Goal: Task Accomplishment & Management: Complete application form

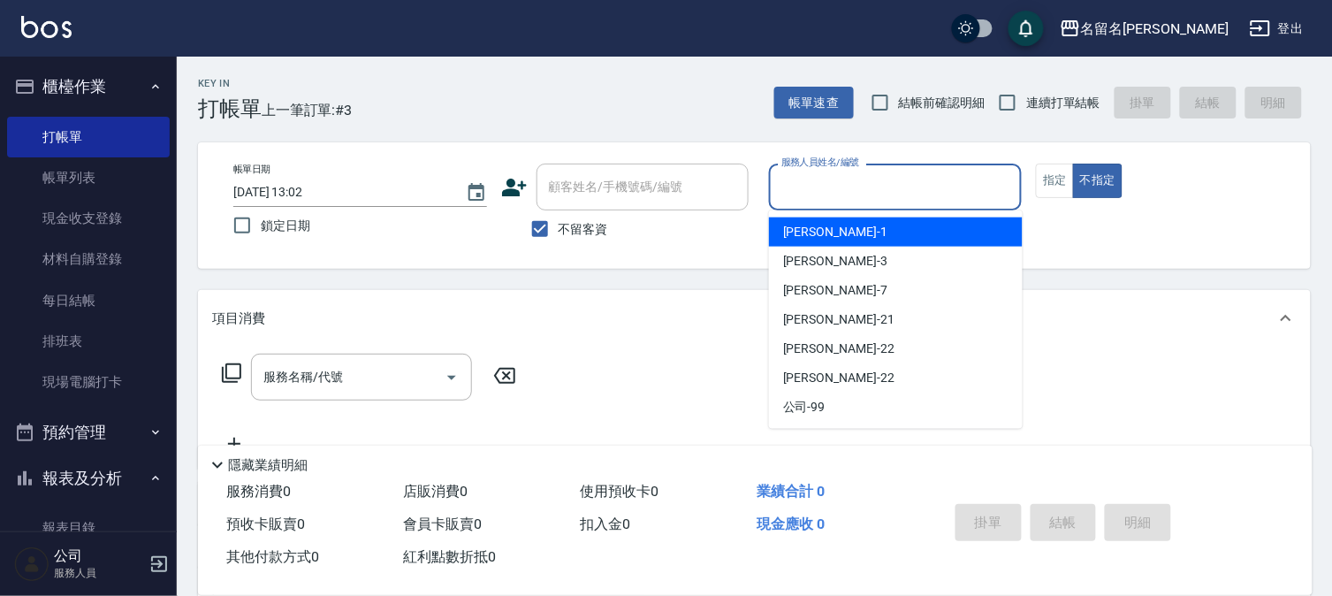
drag, startPoint x: 805, startPoint y: 191, endPoint x: 793, endPoint y: 213, distance: 25.3
click at [801, 191] on input "服務人員姓名/編號" at bounding box center [896, 186] width 238 height 31
click at [811, 225] on span "[PERSON_NAME]-1" at bounding box center [835, 232] width 104 height 19
type input "[PERSON_NAME]-1"
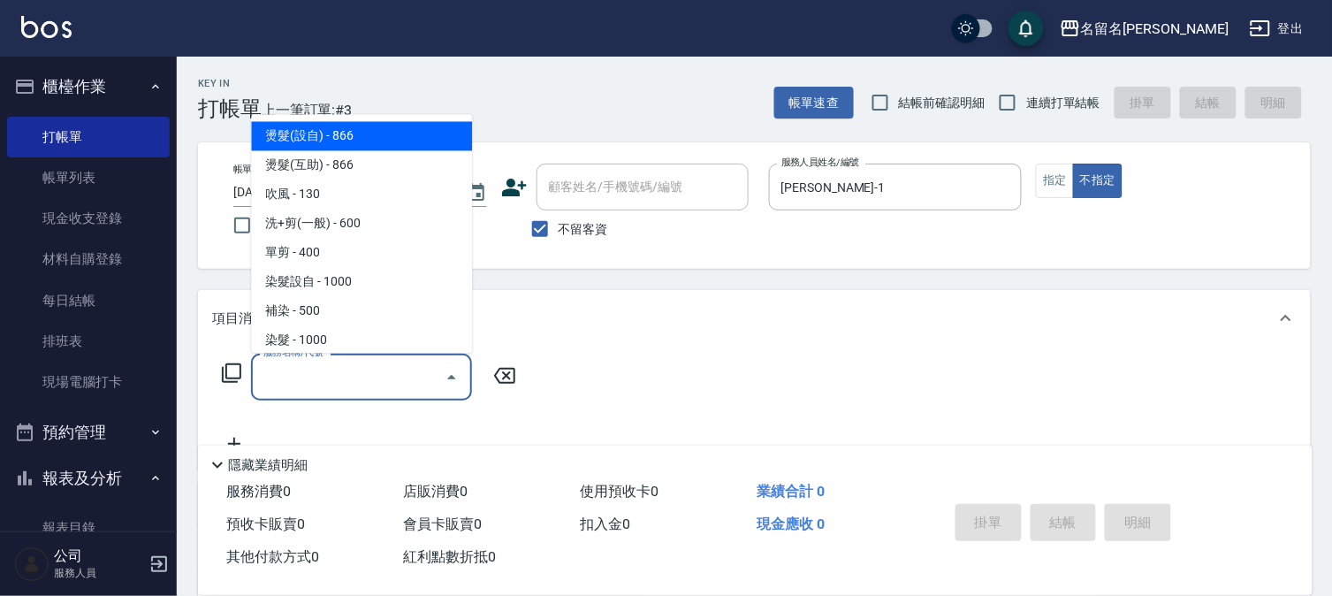
click at [261, 374] on input "服務名稱/代號" at bounding box center [348, 377] width 179 height 31
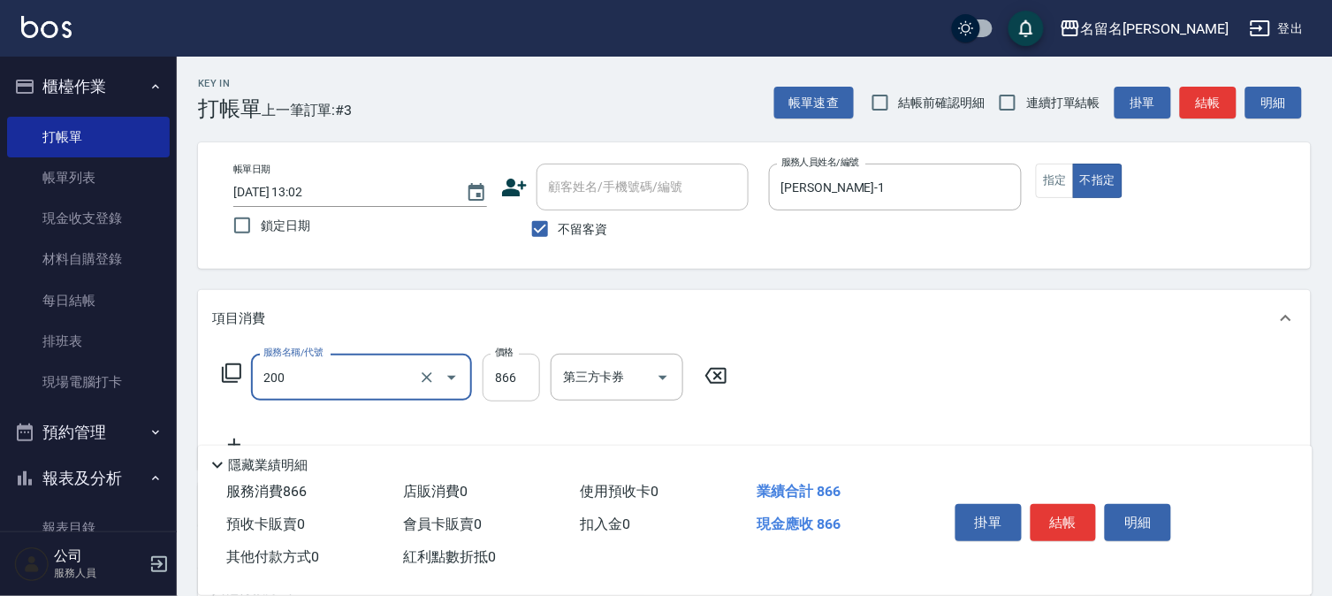
type input "燙髮(設自)(200)"
click at [504, 383] on input "866" at bounding box center [511, 378] width 57 height 48
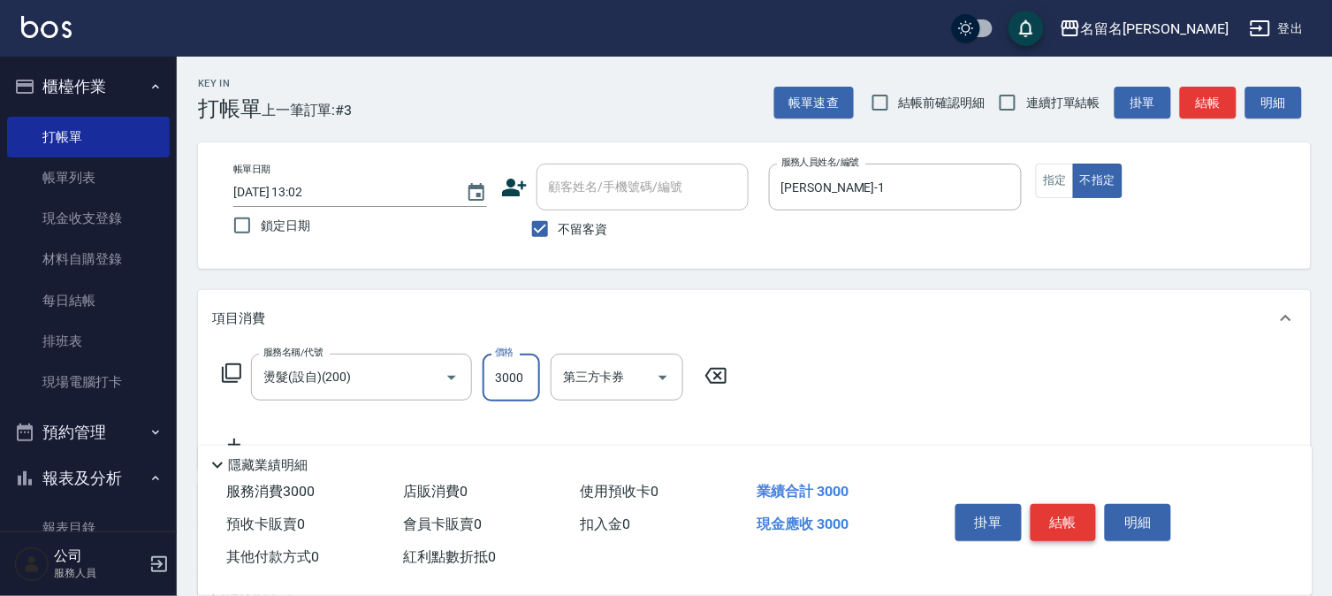
type input "3000"
click at [1048, 517] on button "結帳" at bounding box center [1064, 522] width 66 height 37
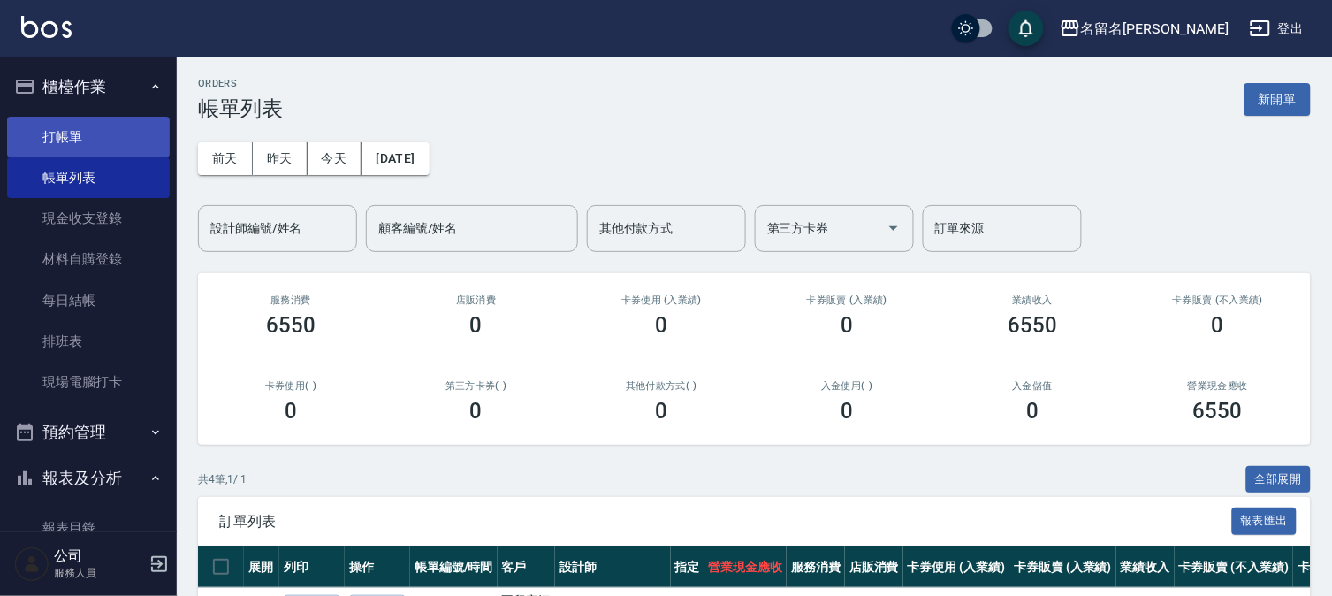
click at [86, 135] on link "打帳單" at bounding box center [88, 137] width 163 height 41
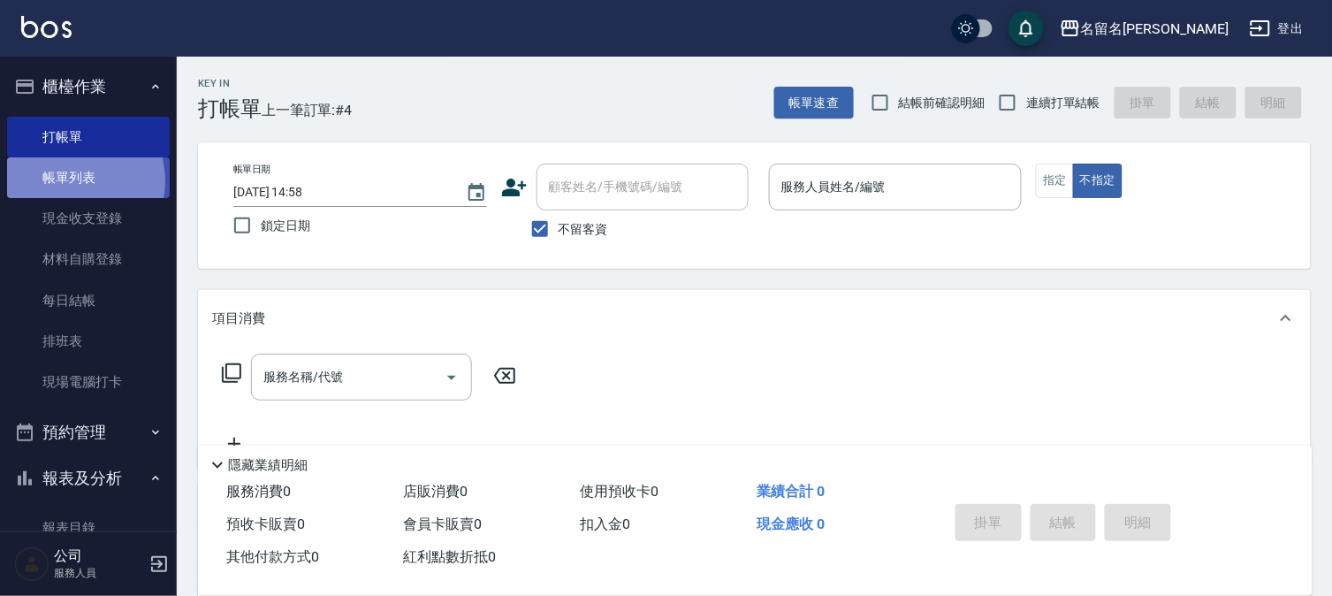
click at [66, 181] on link "帳單列表" at bounding box center [88, 177] width 163 height 41
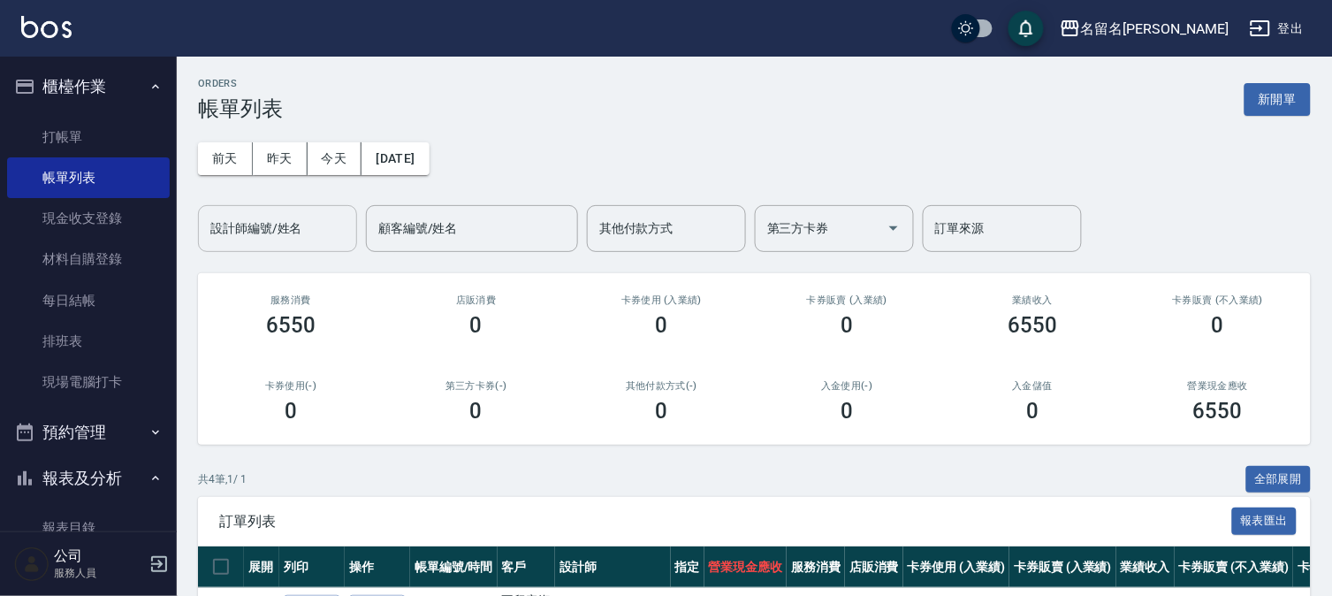
click at [280, 251] on body "名留名揚 登出 櫃檯作業 打帳單 帳單列表 現金收支登錄 材料自購登錄 每日結帳 排班表 現場電腦打卡 預約管理 預約管理 單日預約紀錄 單週預約紀錄 報表及…" at bounding box center [666, 413] width 1332 height 826
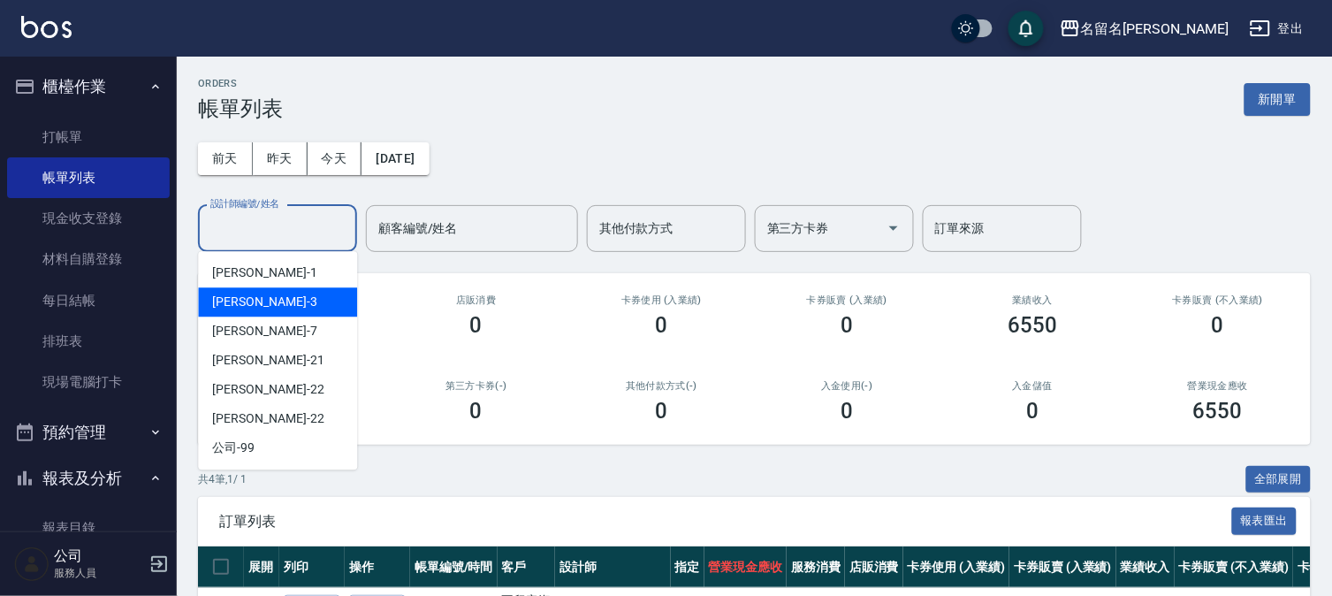
click at [270, 309] on div "[PERSON_NAME]-3" at bounding box center [277, 301] width 159 height 29
type input "[PERSON_NAME]-3"
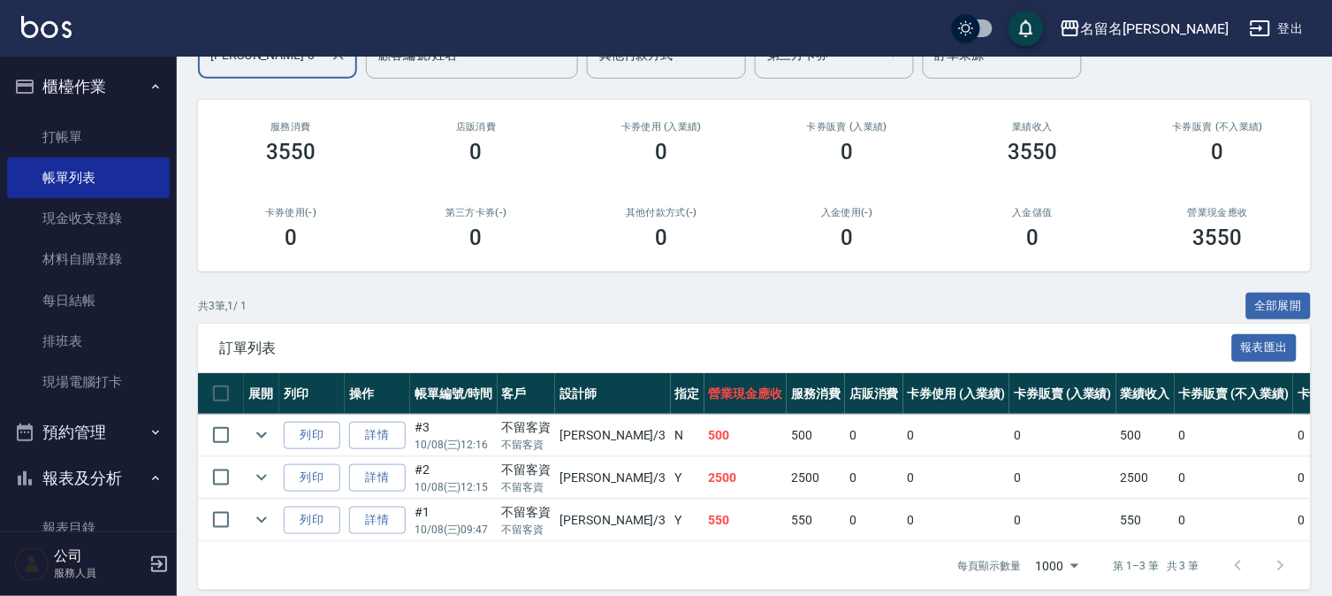
scroll to position [203, 0]
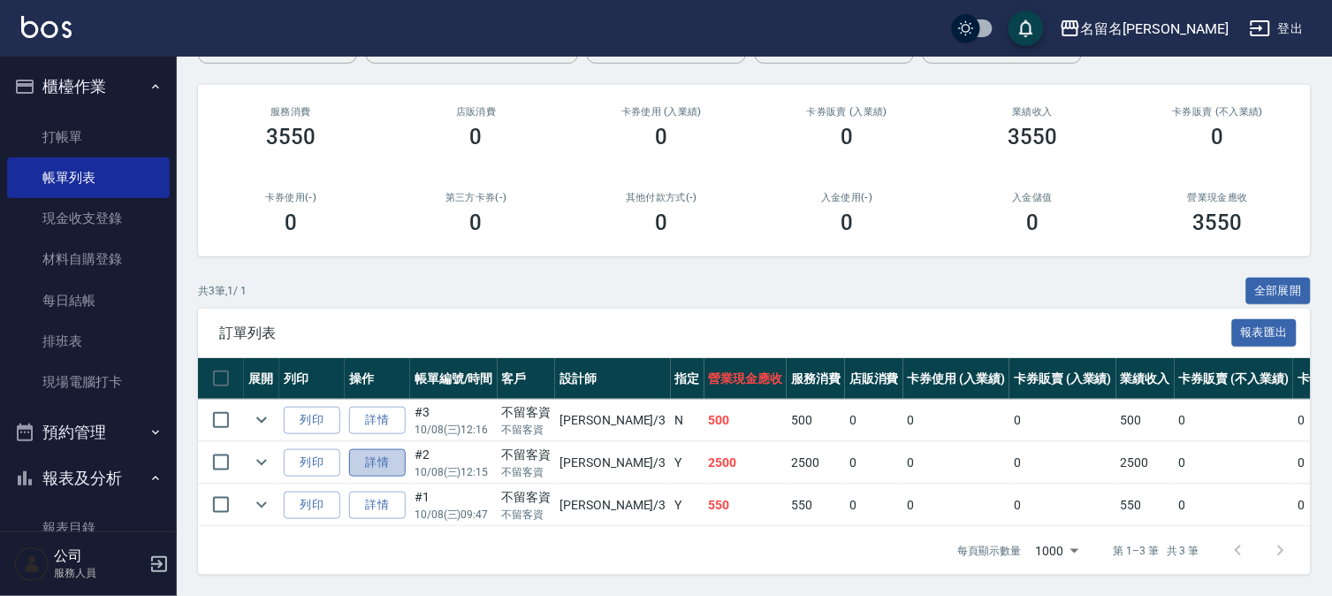
click at [352, 449] on link "詳情" at bounding box center [377, 462] width 57 height 27
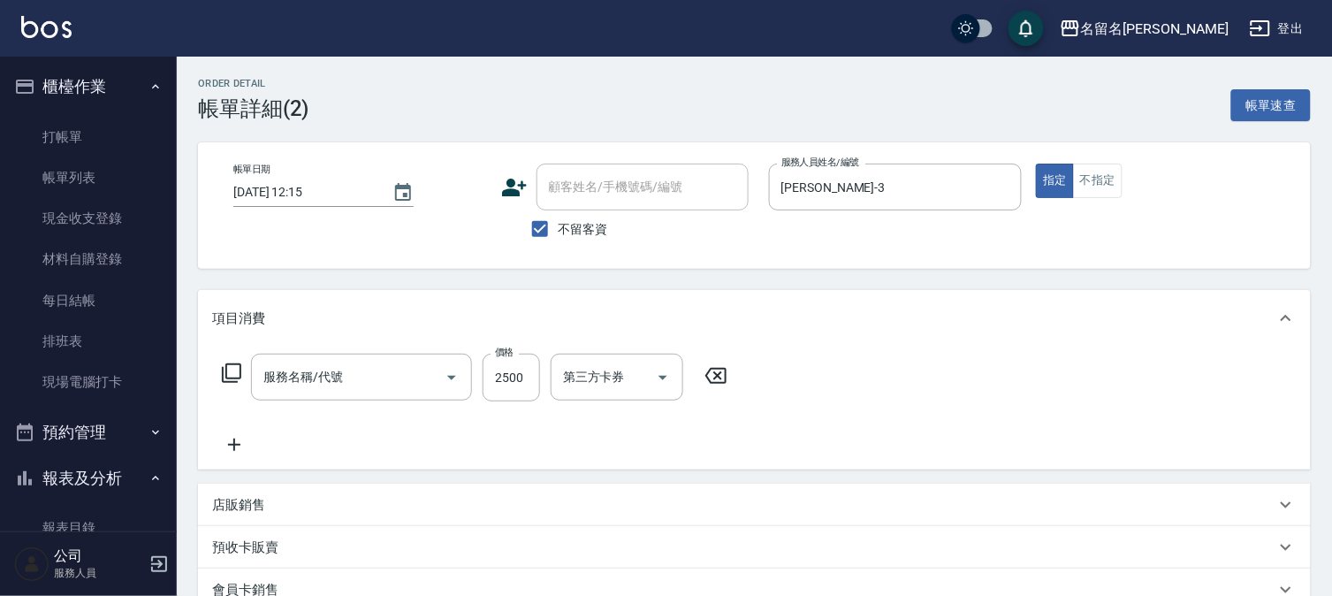
type input "[DATE] 12:15"
checkbox input "true"
type input "[PERSON_NAME]-3"
type input "燙髮(互助)(201)"
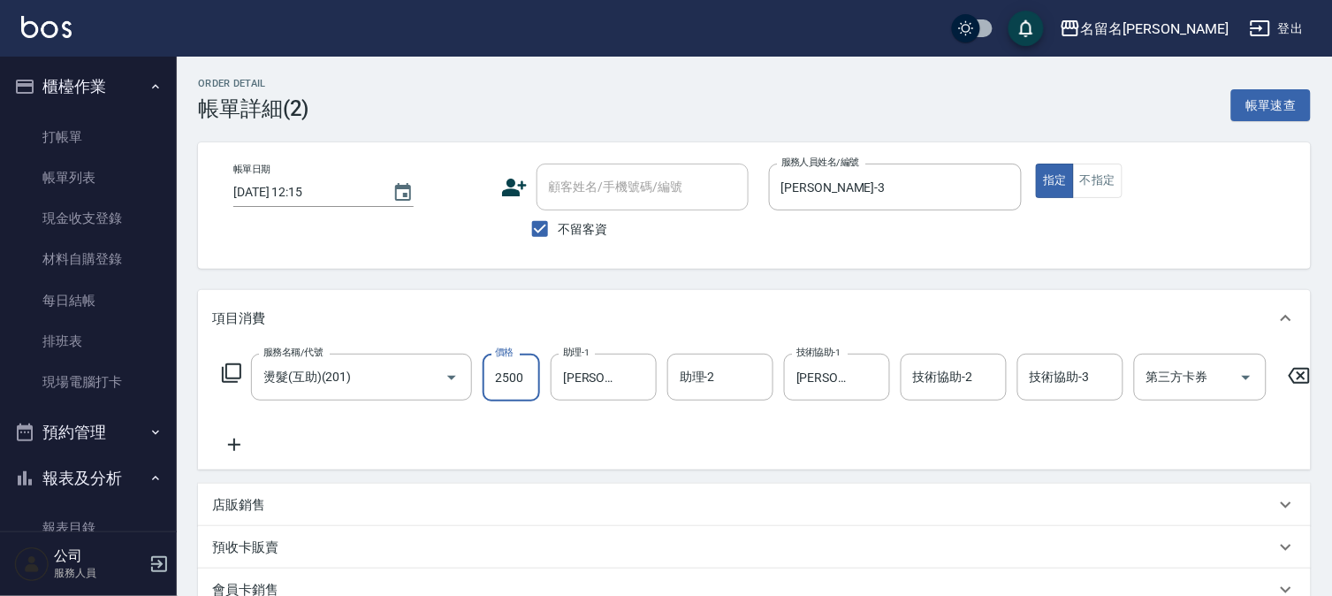
click at [519, 372] on input "2500" at bounding box center [511, 378] width 57 height 48
click at [520, 380] on input "2500" at bounding box center [511, 378] width 57 height 48
drag, startPoint x: 519, startPoint y: 380, endPoint x: 530, endPoint y: 356, distance: 26.5
click at [519, 373] on input "2500" at bounding box center [511, 378] width 57 height 48
type input "2000"
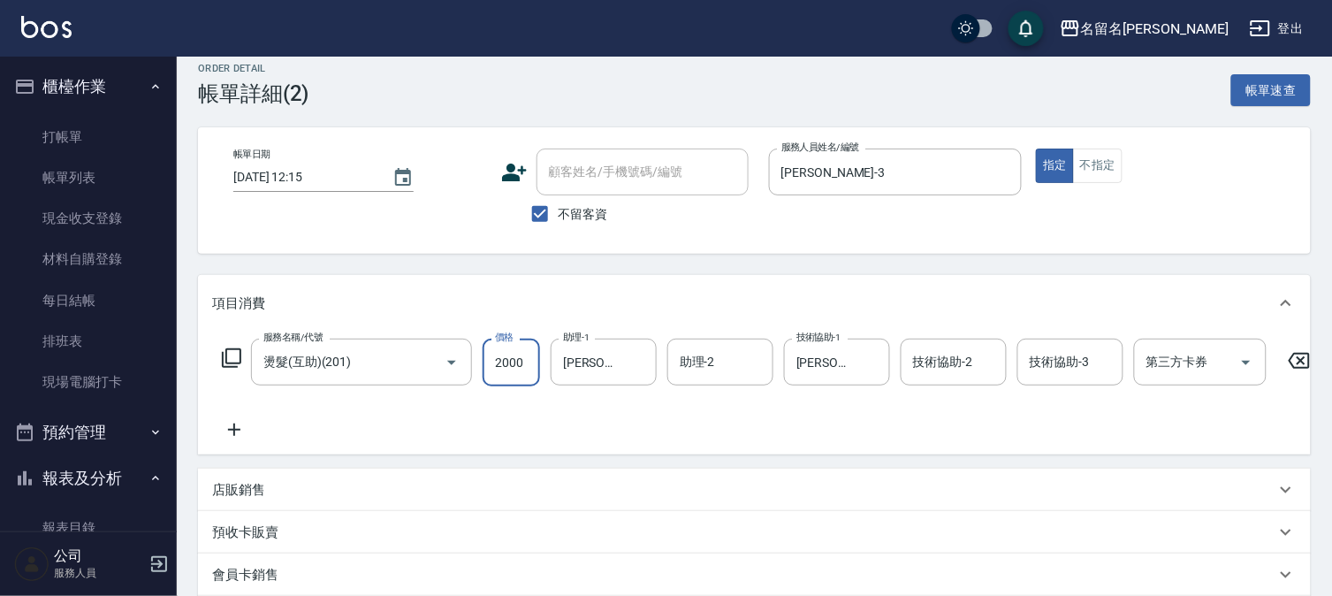
scroll to position [303, 0]
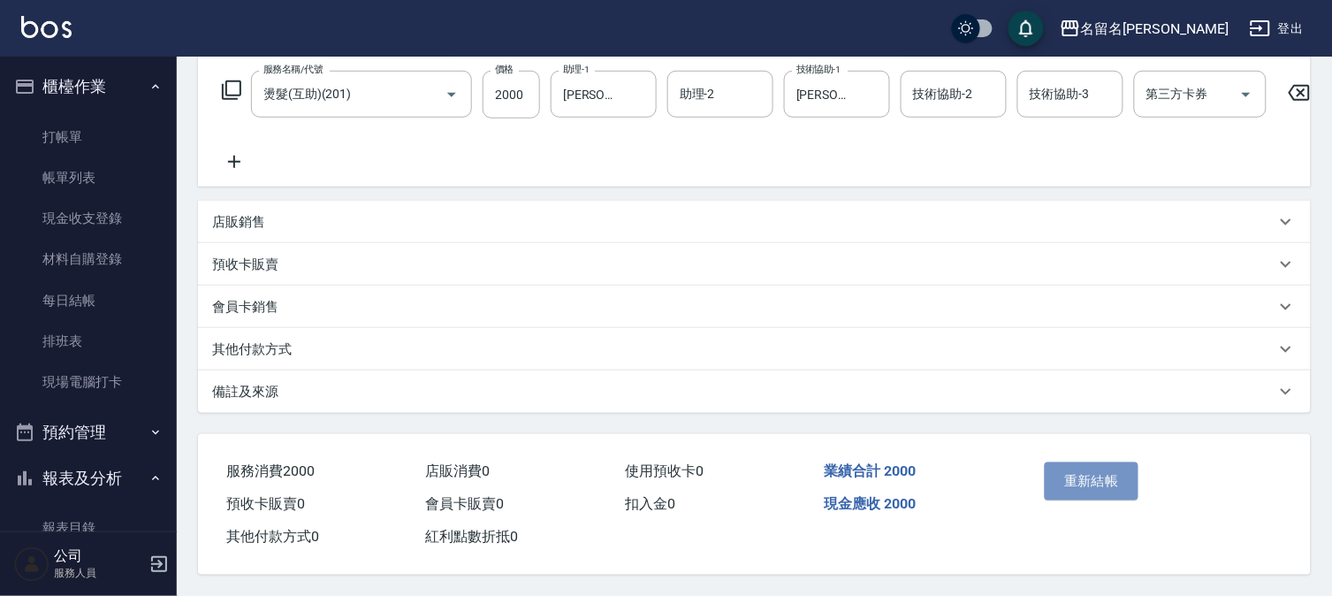
click at [1100, 481] on button "重新結帳" at bounding box center [1092, 480] width 94 height 37
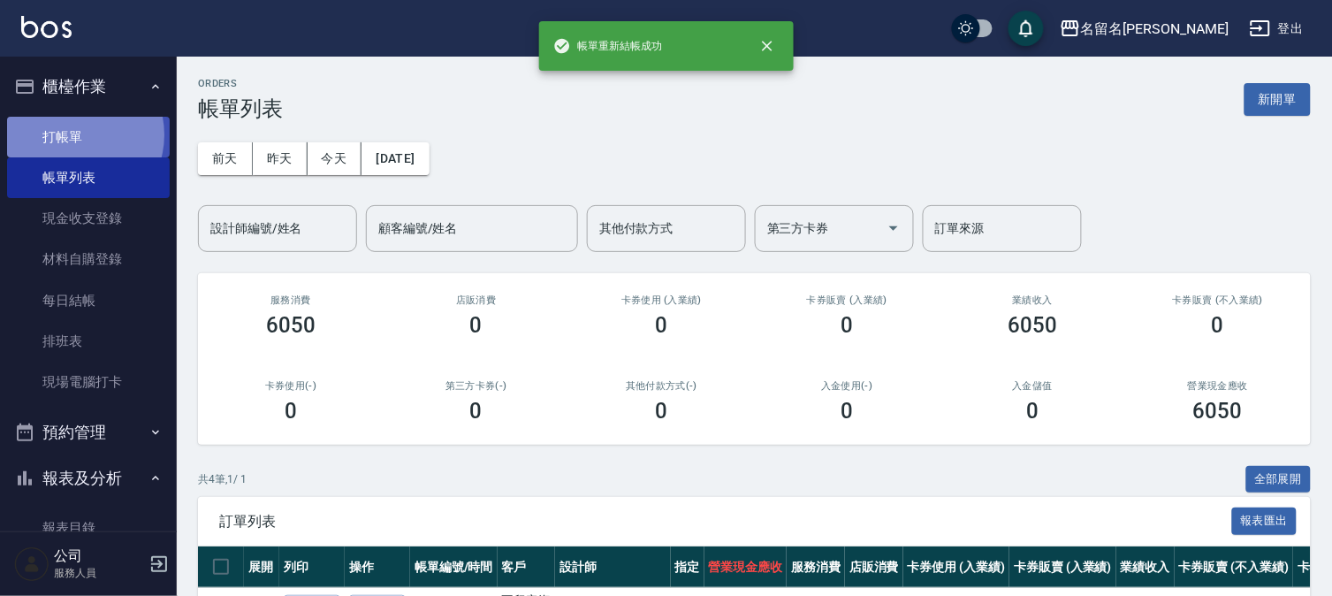
click at [75, 134] on link "打帳單" at bounding box center [88, 137] width 163 height 41
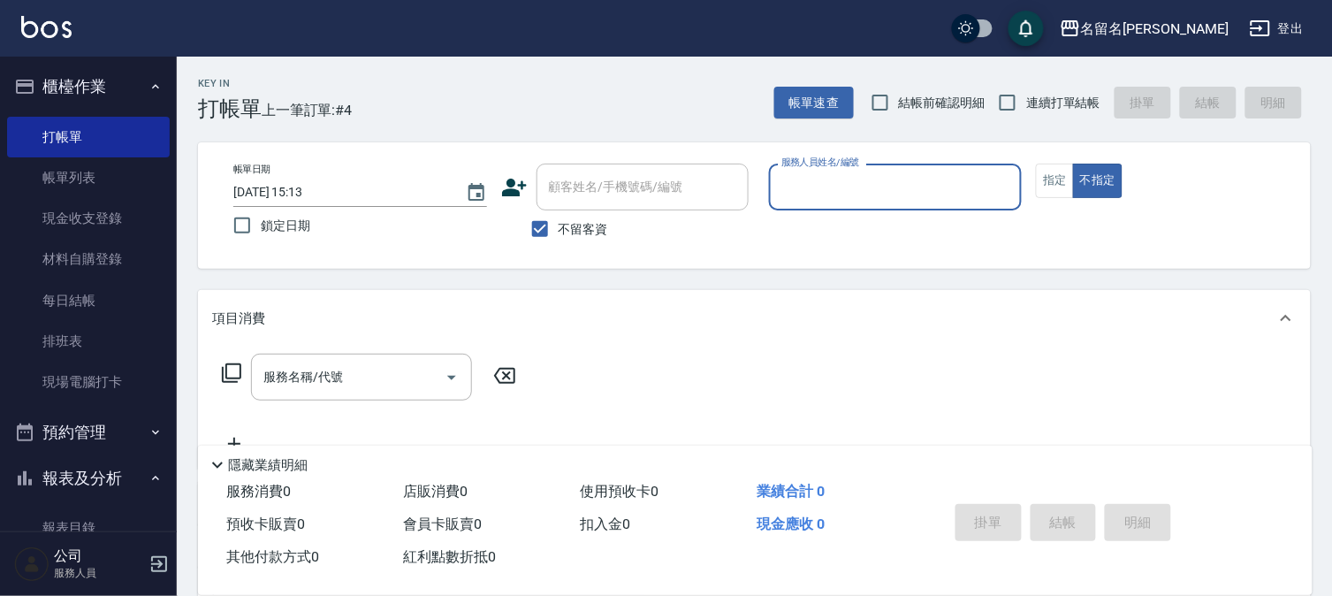
click at [828, 182] on input "服務人員姓名/編號" at bounding box center [896, 186] width 238 height 31
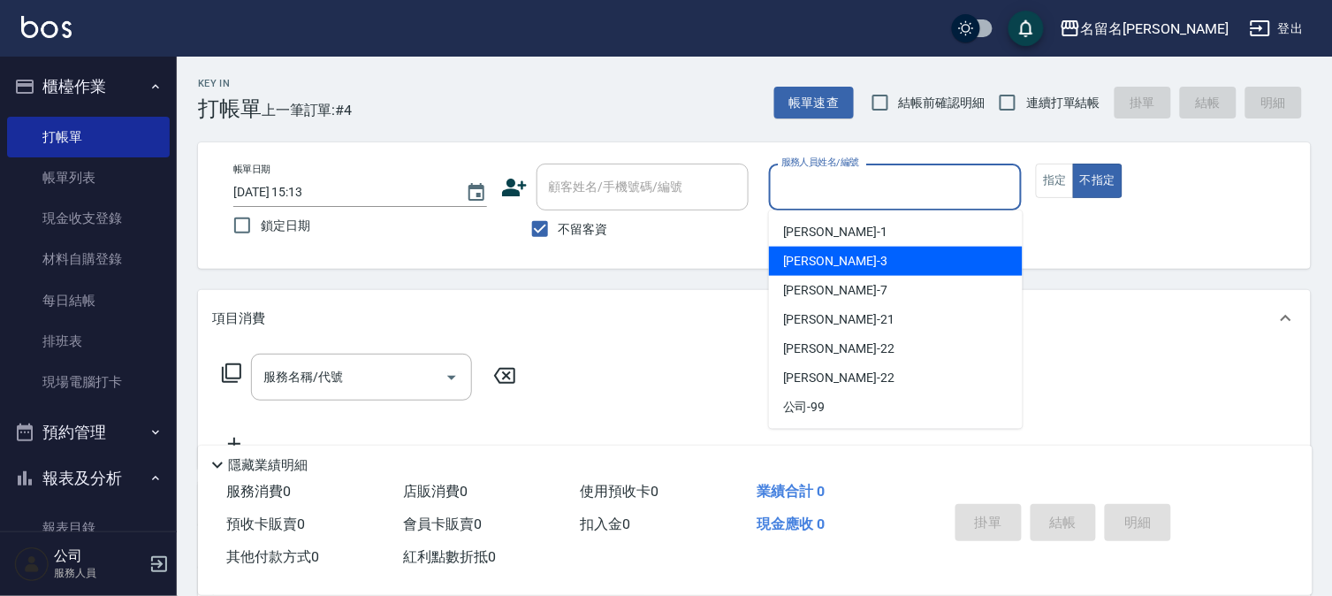
drag, startPoint x: 817, startPoint y: 258, endPoint x: 953, endPoint y: 189, distance: 152.6
click at [819, 252] on span "[PERSON_NAME]-3" at bounding box center [835, 261] width 104 height 19
type input "[PERSON_NAME]-3"
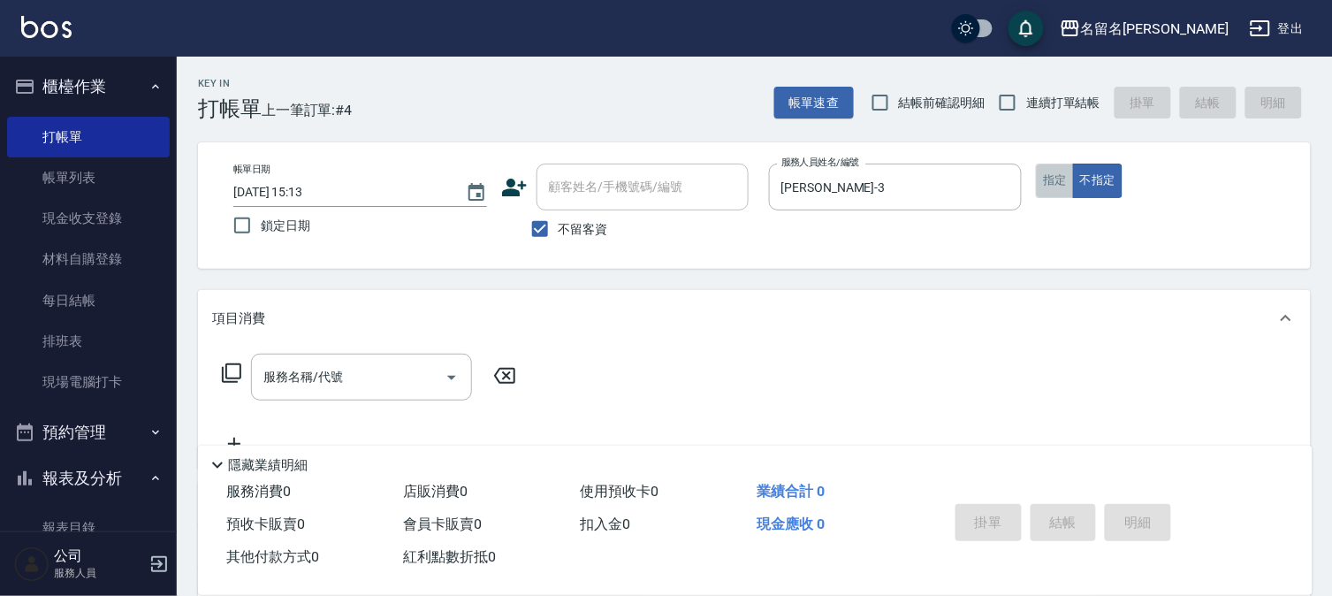
click at [1063, 179] on button "指定" at bounding box center [1055, 181] width 38 height 34
click at [400, 385] on input "服務名稱/代號" at bounding box center [348, 377] width 179 height 31
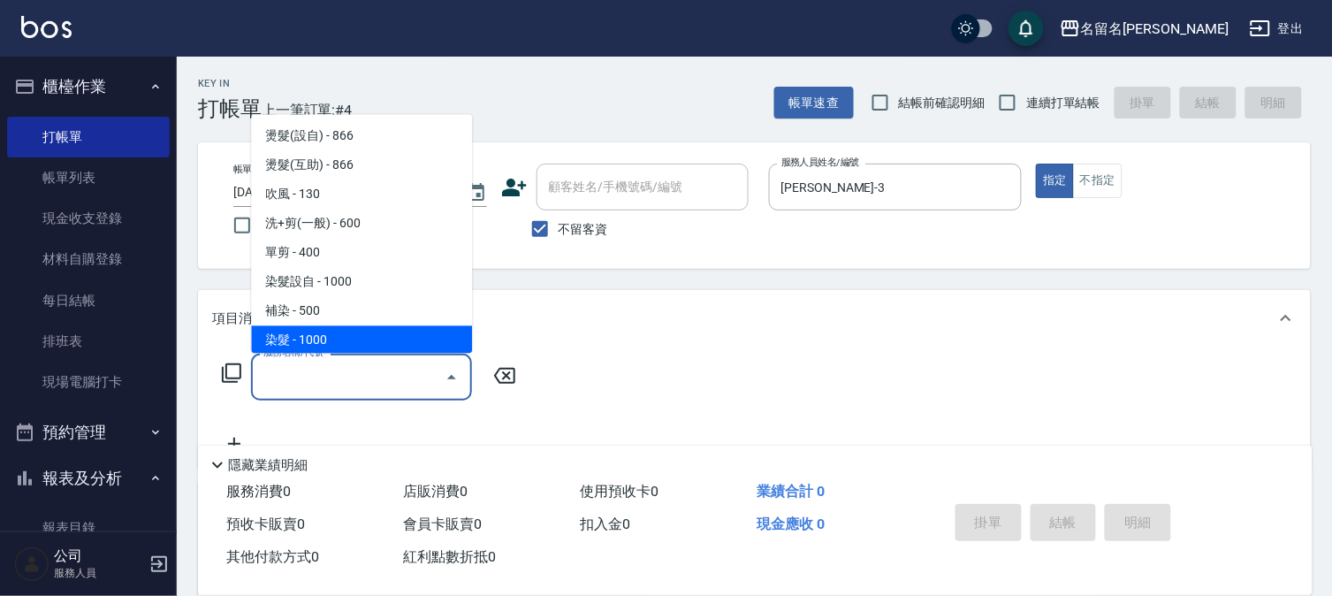
click at [355, 376] on input "服務名稱/代號" at bounding box center [348, 377] width 179 height 31
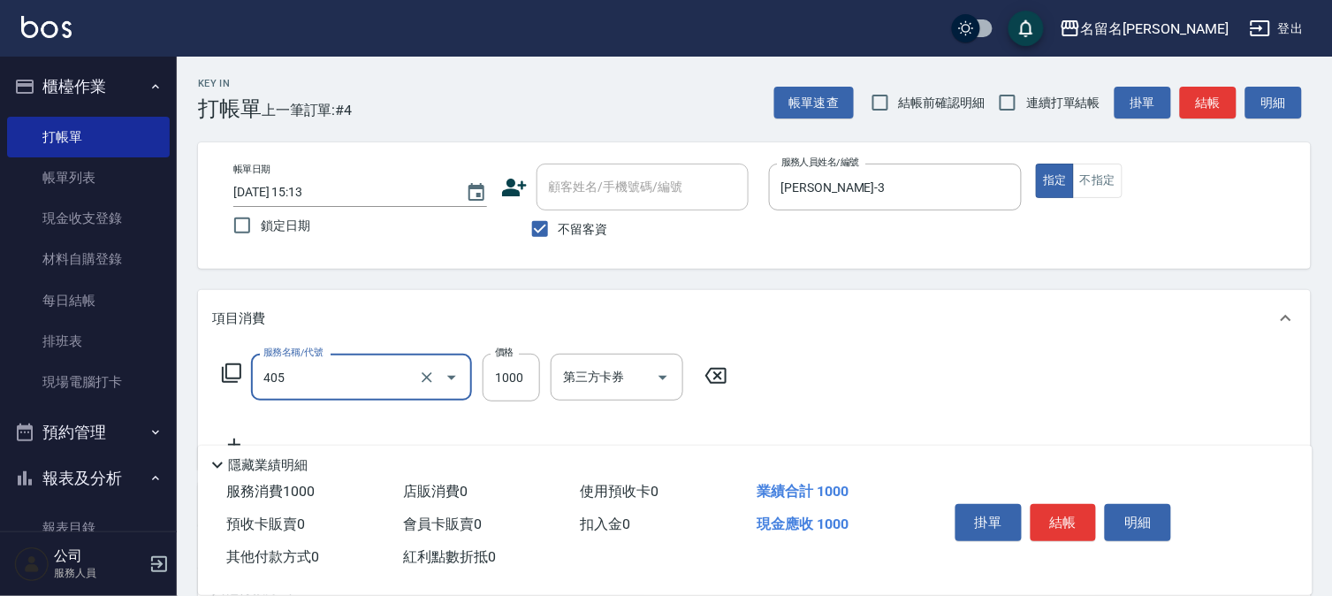
type input "染髮(405)"
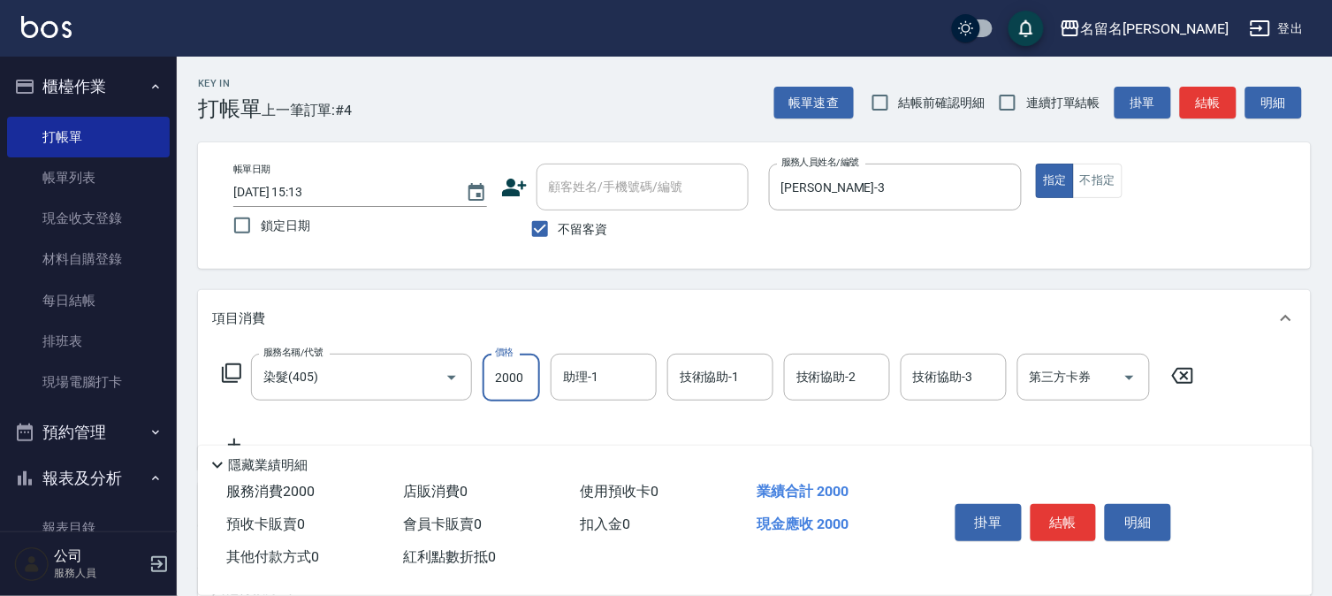
click at [507, 377] on input "2000" at bounding box center [511, 378] width 57 height 48
click at [525, 377] on input "2000" at bounding box center [511, 378] width 57 height 48
type input "2500"
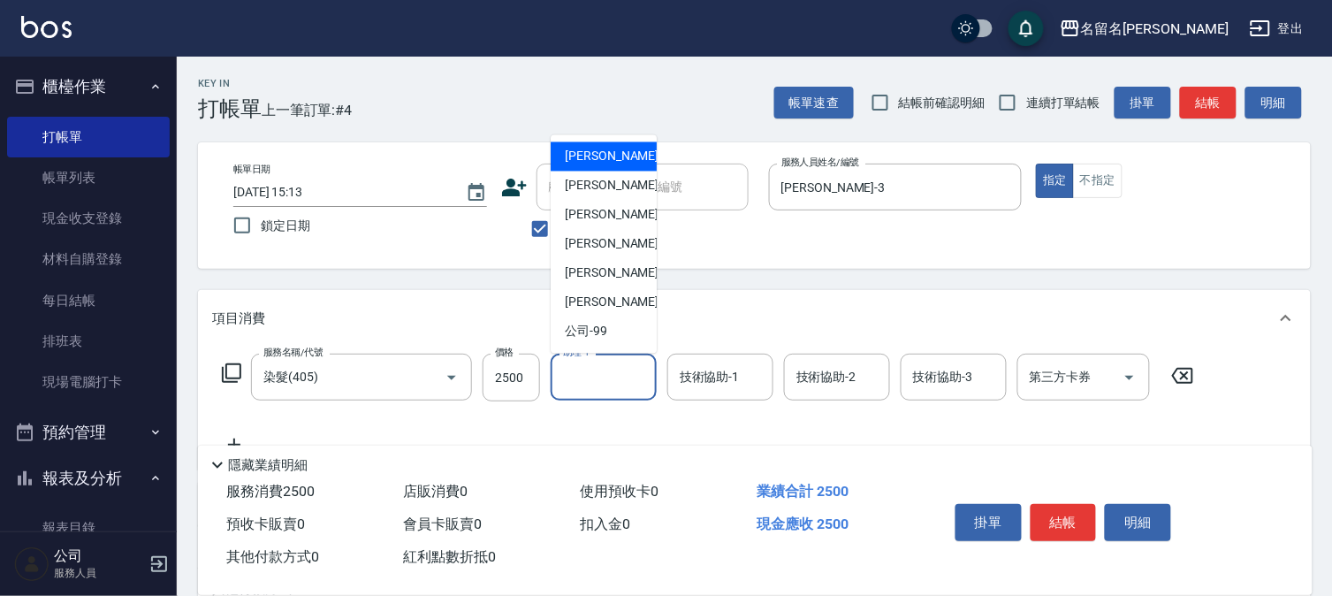
click at [587, 381] on input "助理-1" at bounding box center [604, 377] width 90 height 31
click at [628, 178] on div "[PERSON_NAME]-3" at bounding box center [604, 185] width 106 height 29
type input "[PERSON_NAME]-3"
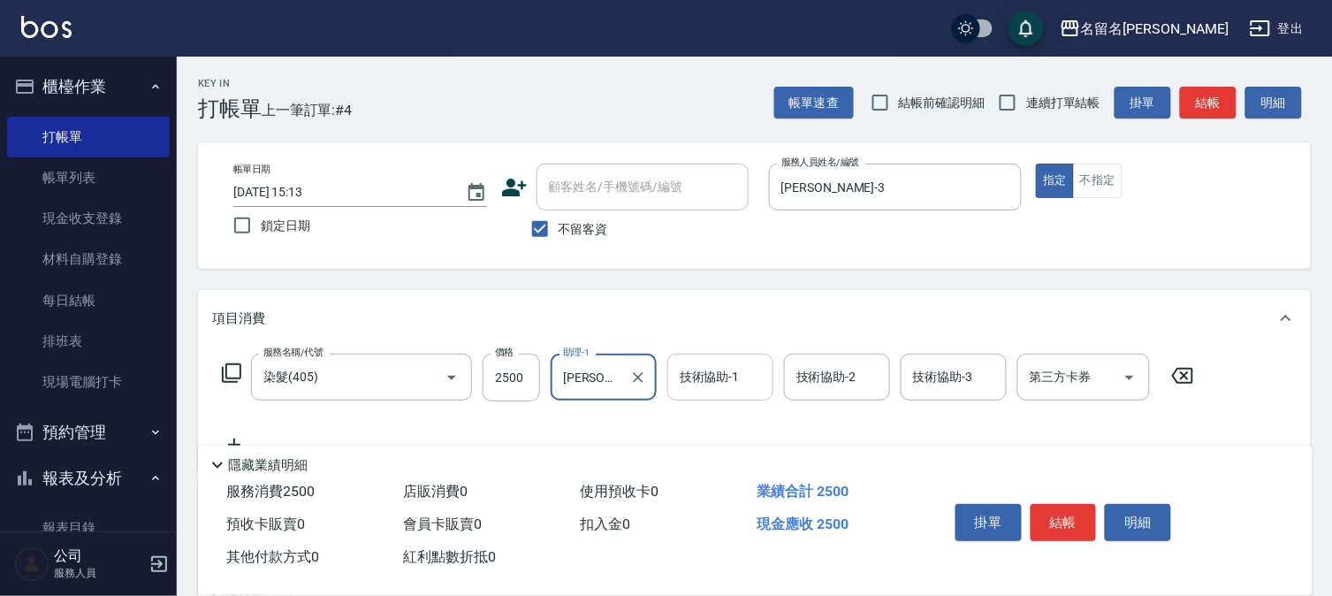
click at [743, 377] on input "技術協助-1" at bounding box center [720, 377] width 90 height 31
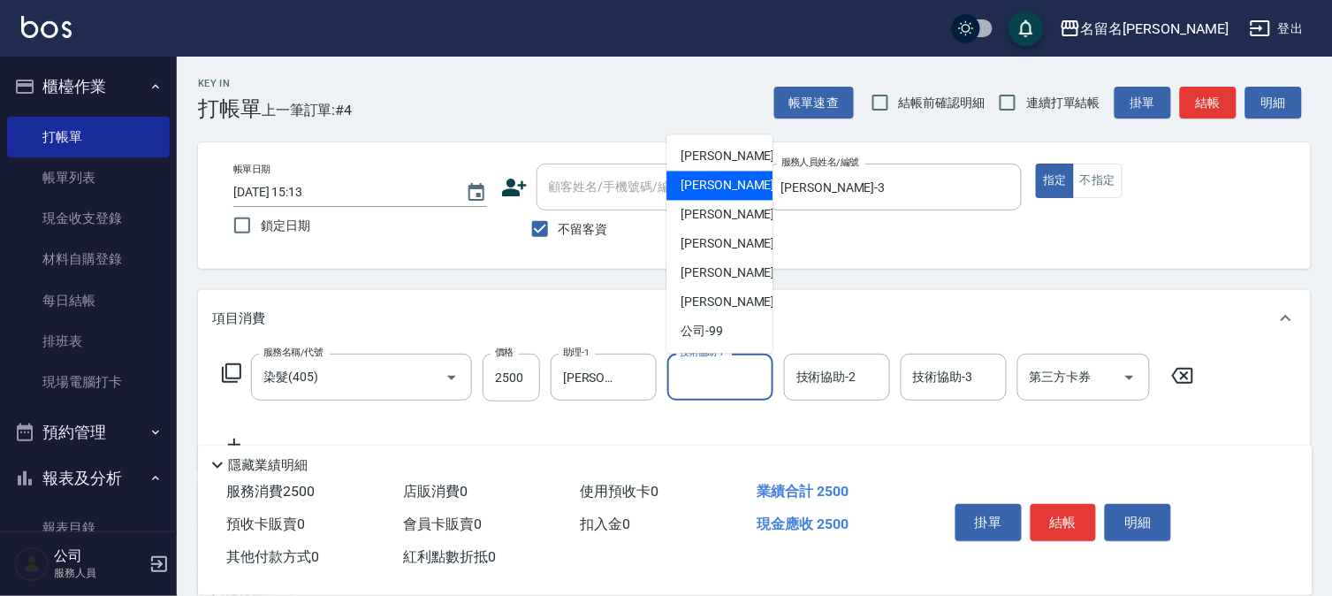
click at [721, 189] on span "[PERSON_NAME]-3" at bounding box center [733, 186] width 104 height 19
type input "[PERSON_NAME]-3"
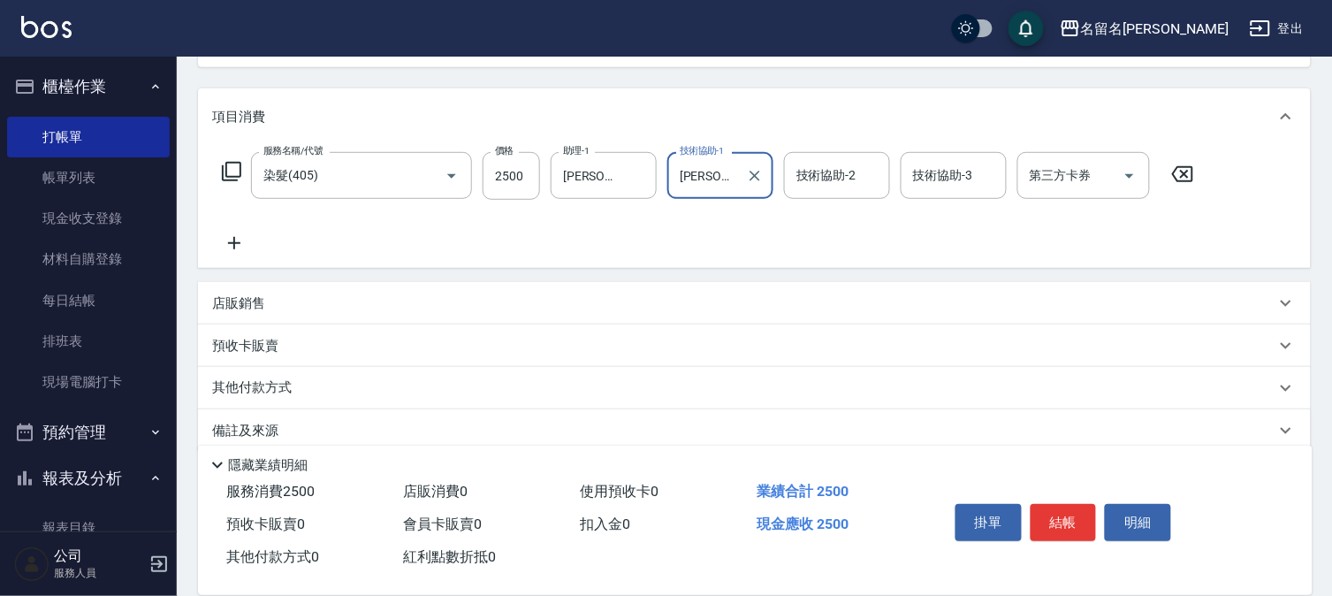
scroll to position [225, 0]
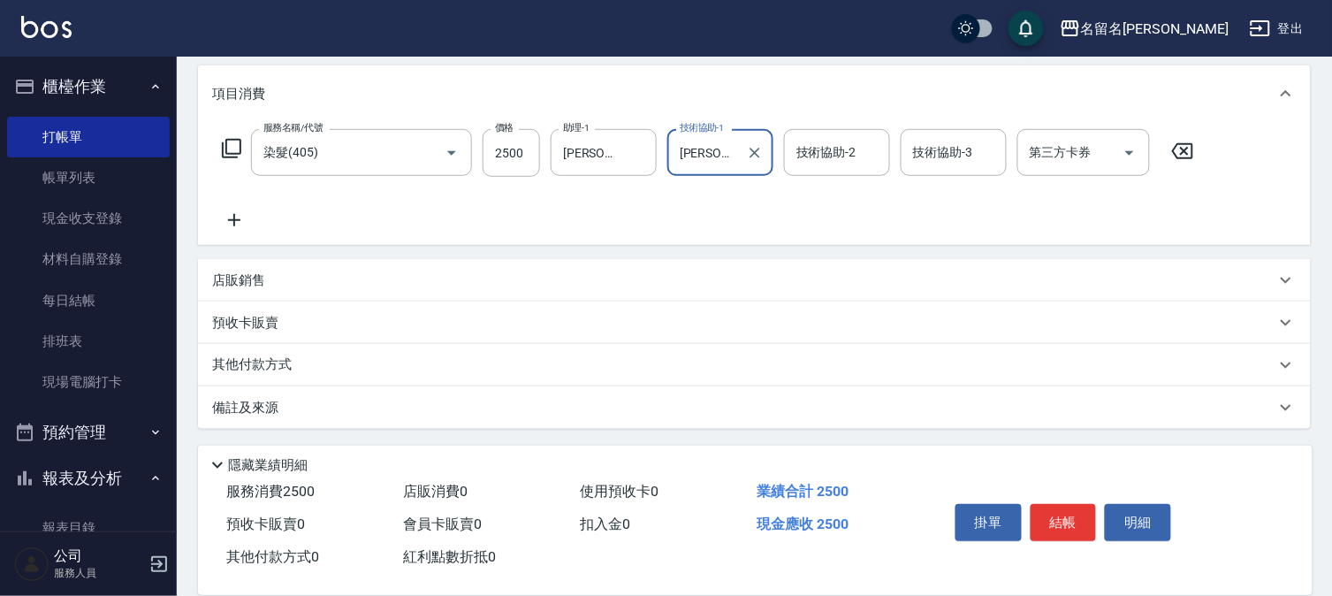
click at [240, 217] on icon at bounding box center [234, 219] width 44 height 21
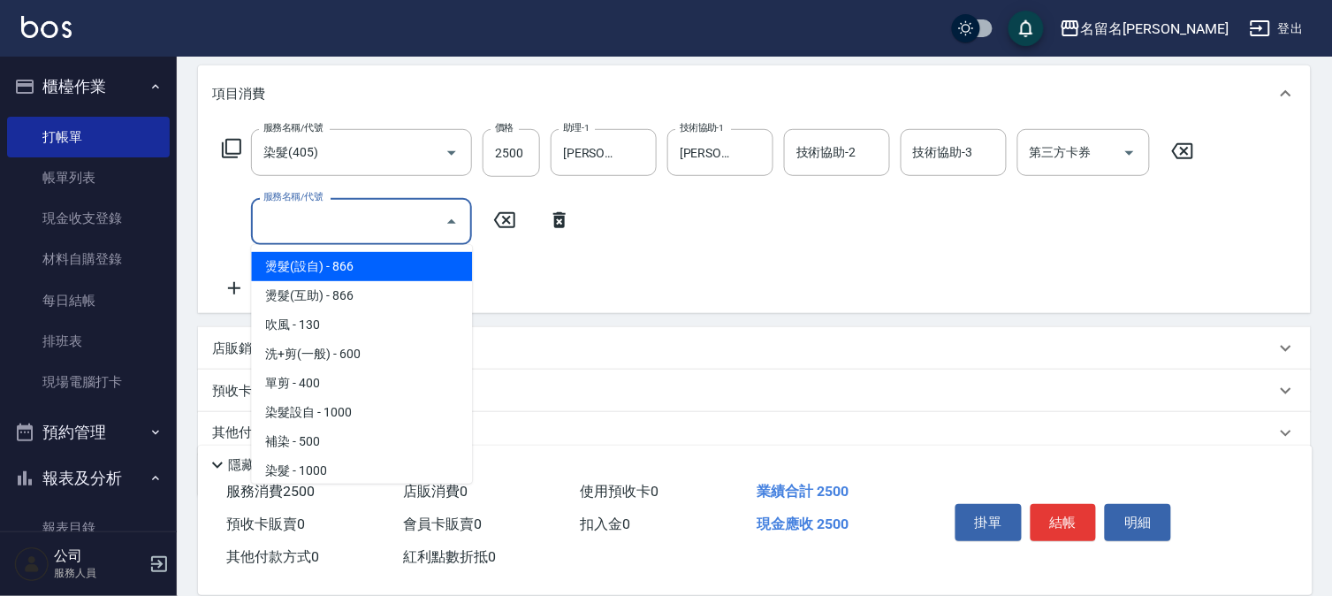
click at [263, 226] on input "服務名稱/代號" at bounding box center [348, 221] width 179 height 31
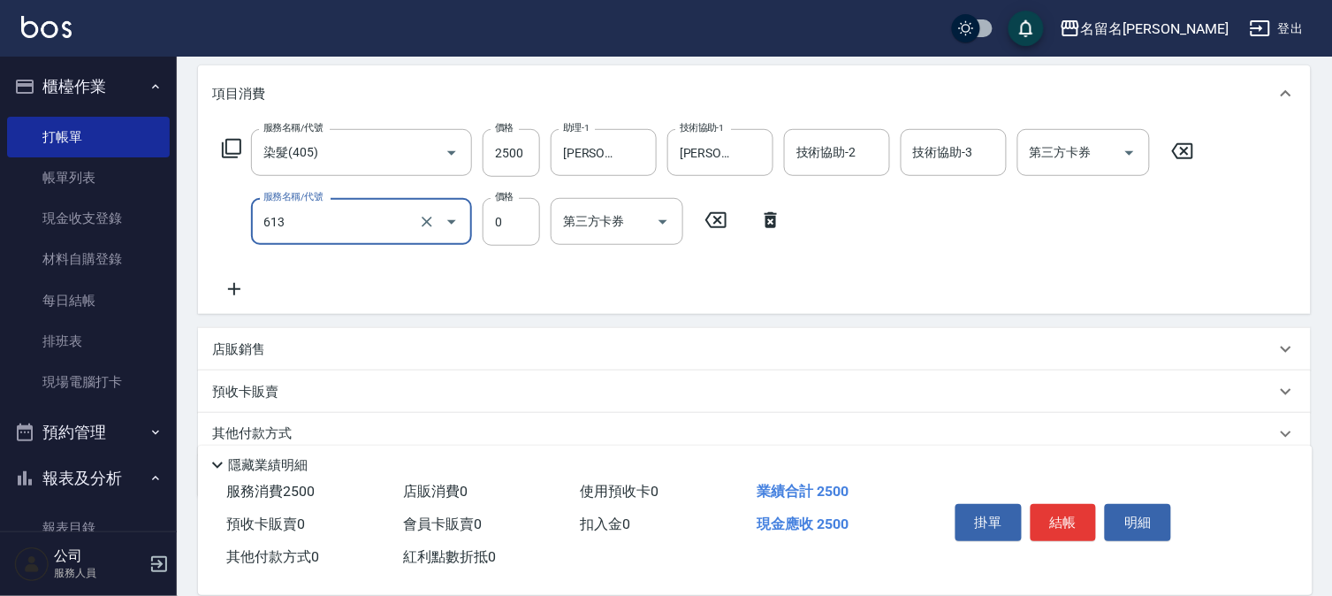
type input "免費雪恆護髮(613)"
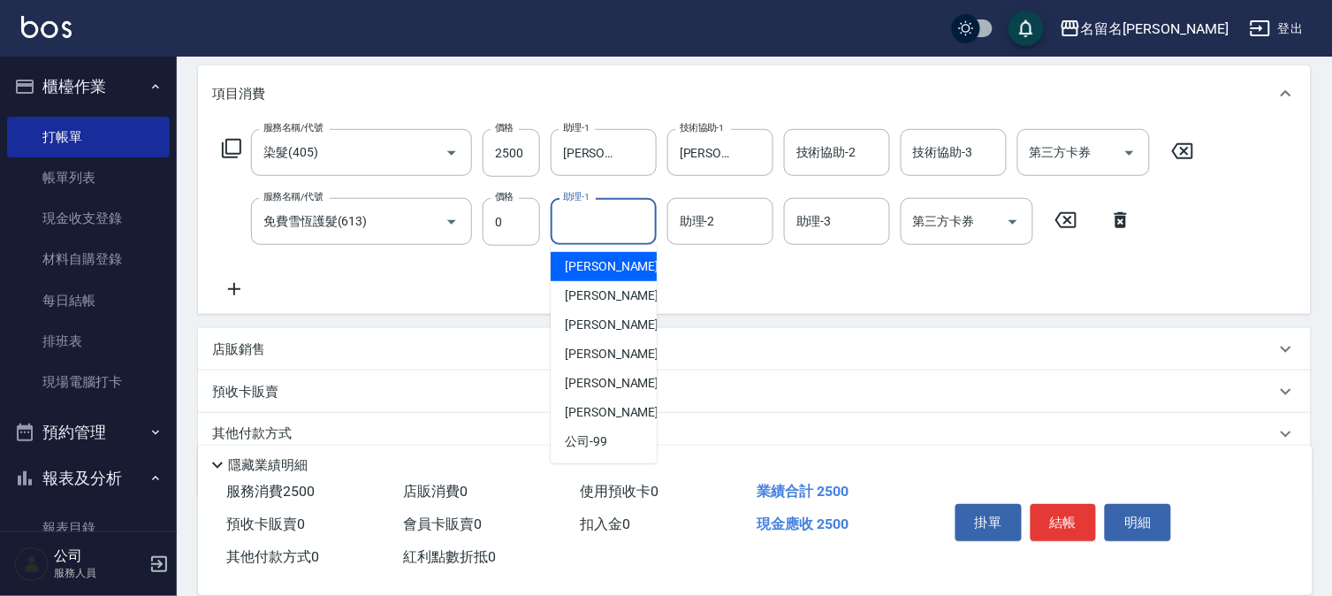
drag, startPoint x: 599, startPoint y: 230, endPoint x: 597, endPoint y: 279, distance: 49.6
click at [598, 235] on input "助理-1" at bounding box center [604, 221] width 90 height 31
click at [596, 281] on div "[PERSON_NAME]-3" at bounding box center [604, 295] width 106 height 29
type input "[PERSON_NAME]-3"
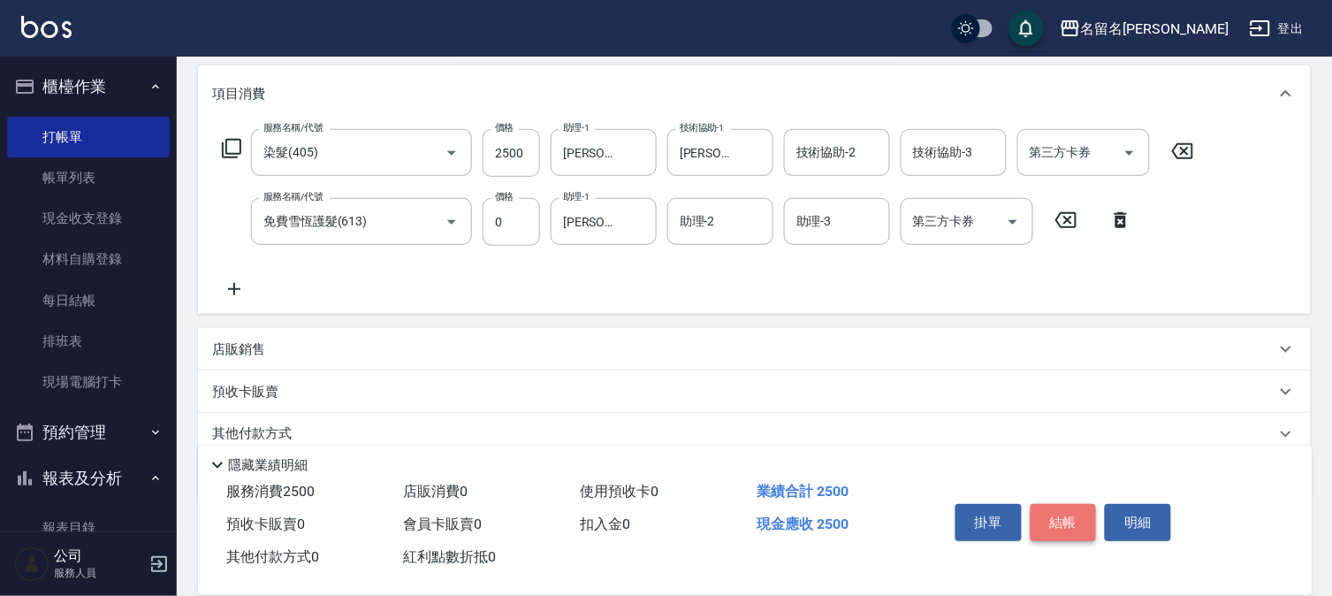
click at [1053, 514] on button "結帳" at bounding box center [1064, 522] width 66 height 37
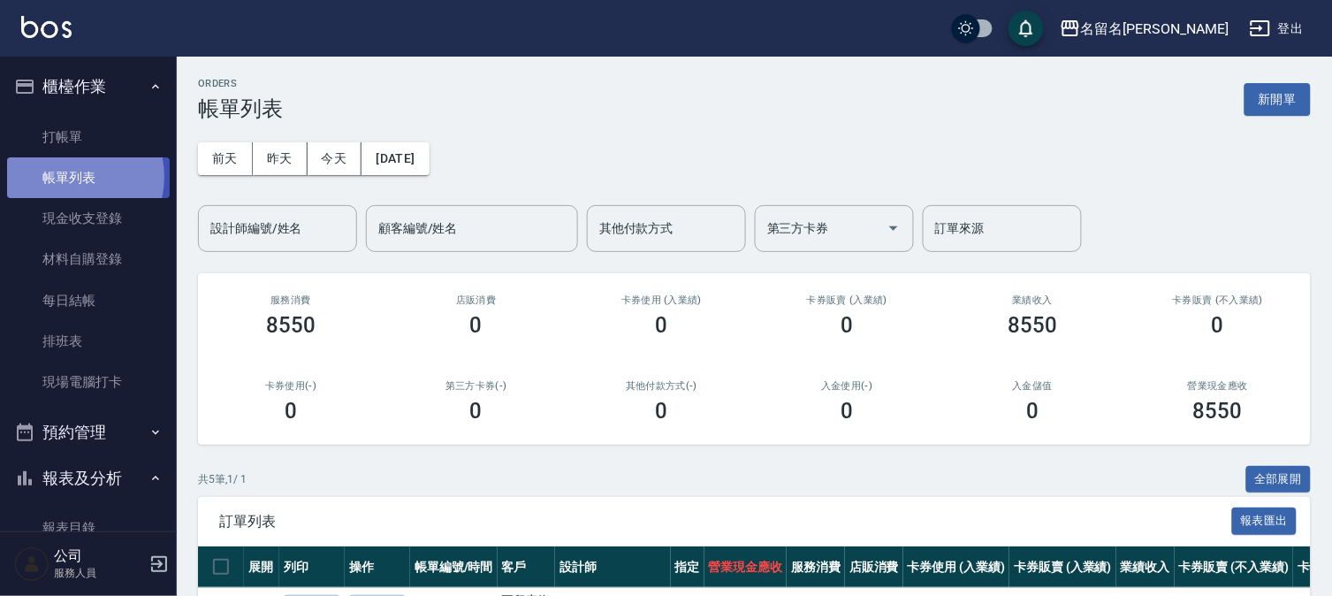
click at [67, 177] on link "帳單列表" at bounding box center [88, 177] width 163 height 41
click at [255, 237] on input "設計師編號/姓名" at bounding box center [277, 228] width 143 height 31
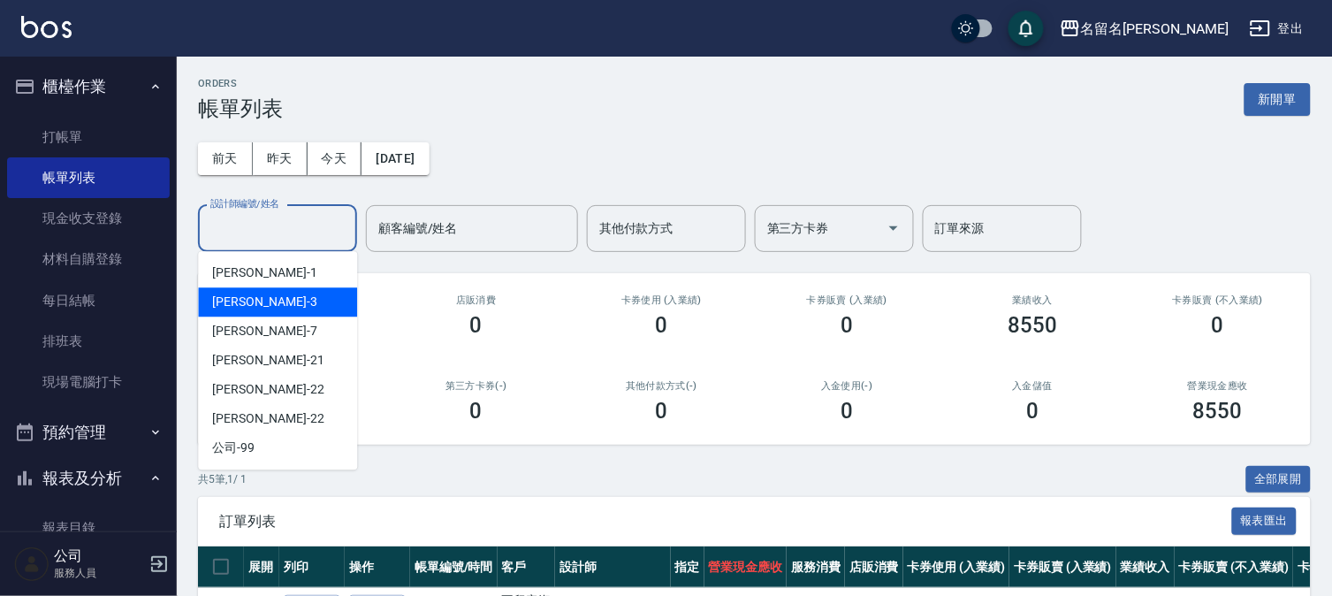
click at [265, 301] on div "[PERSON_NAME]-3" at bounding box center [277, 301] width 159 height 29
type input "[PERSON_NAME]-3"
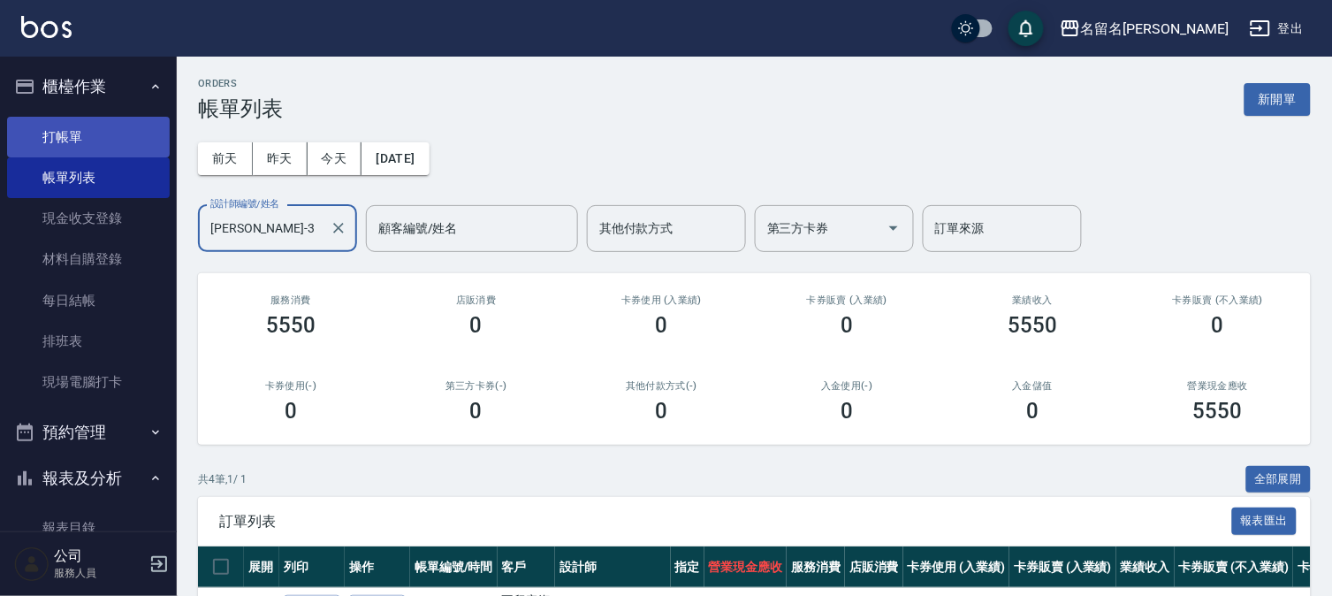
click at [97, 139] on link "打帳單" at bounding box center [88, 137] width 163 height 41
